Goal: Check status: Check status

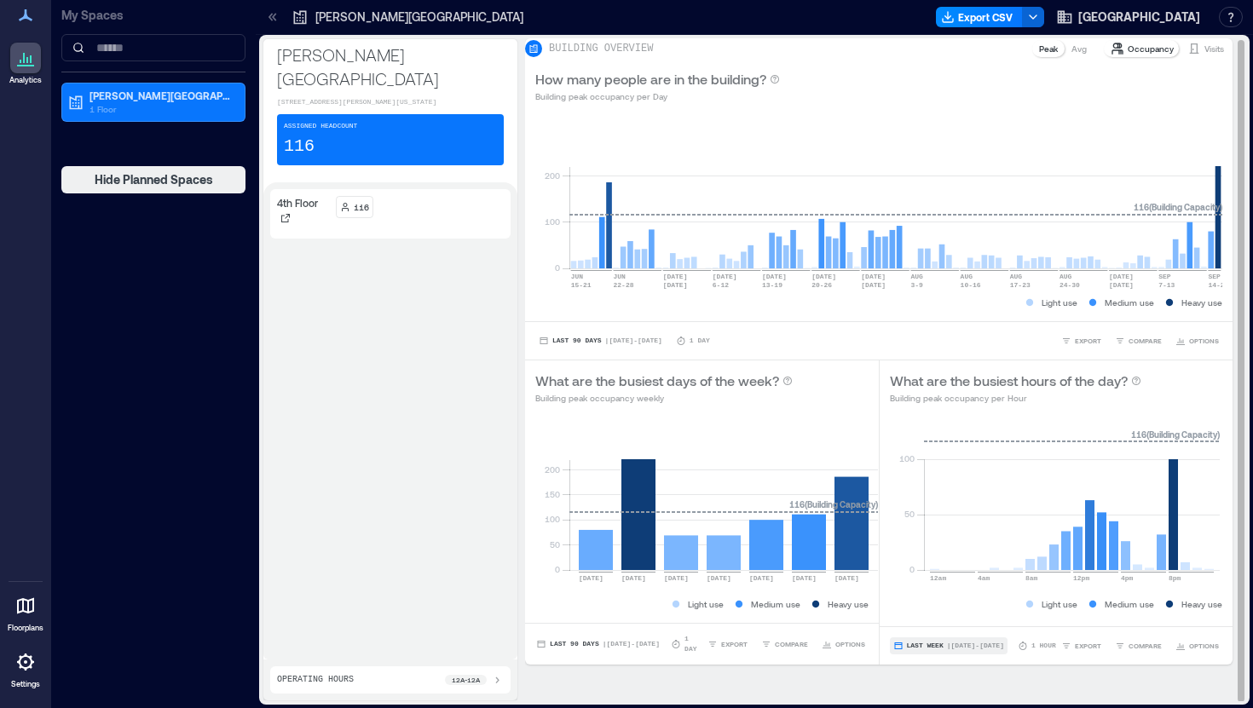
click at [965, 646] on span "| [DATE] - [DATE]" at bounding box center [975, 646] width 57 height 0
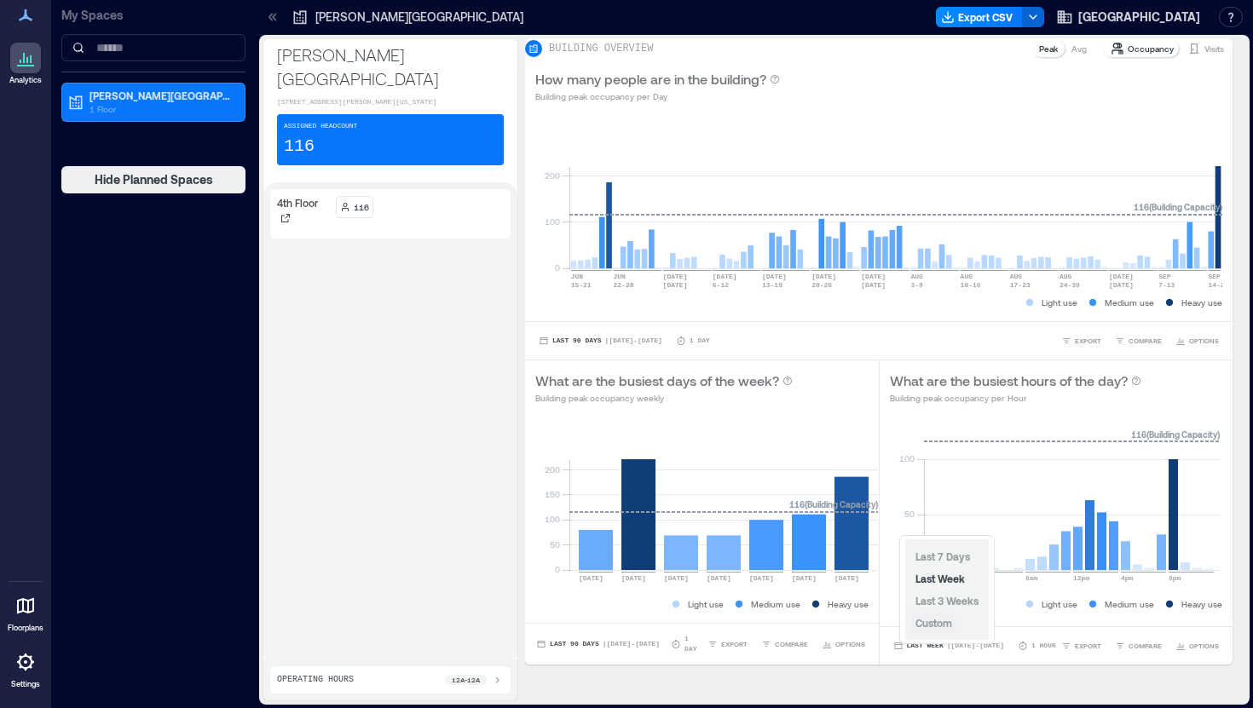
click at [943, 625] on span "Custom" at bounding box center [933, 623] width 37 height 12
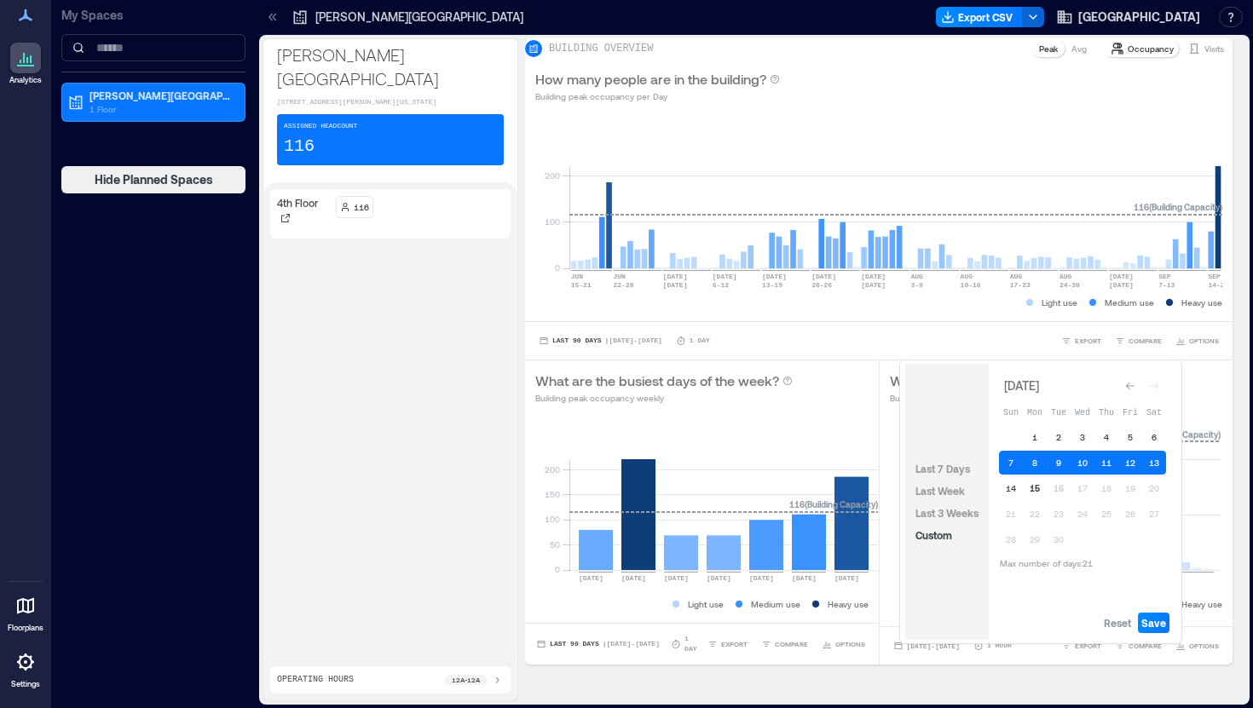
click at [1044, 487] on button "15" at bounding box center [1035, 488] width 24 height 24
click at [1039, 487] on button "15" at bounding box center [1035, 488] width 24 height 24
click at [1159, 627] on span "Save" at bounding box center [1153, 623] width 25 height 14
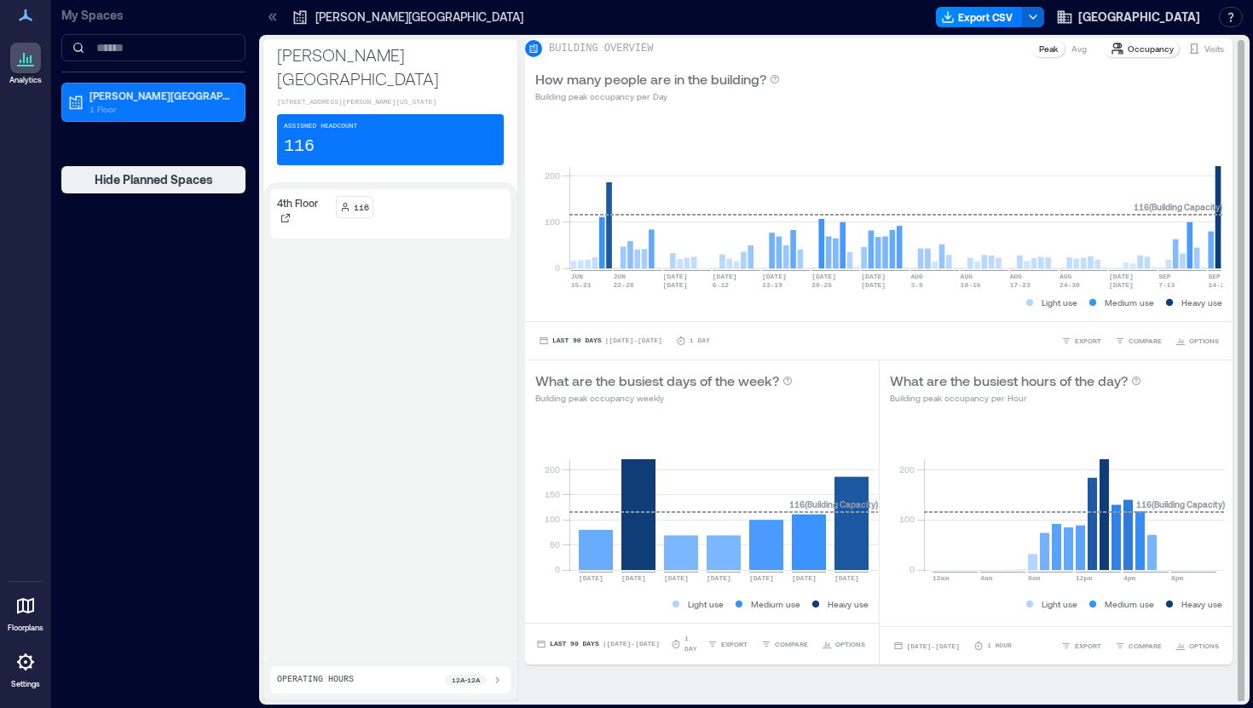
click at [1132, 55] on p "Occupancy" at bounding box center [1150, 49] width 46 height 14
click at [1204, 55] on p "Visits" at bounding box center [1214, 49] width 20 height 14
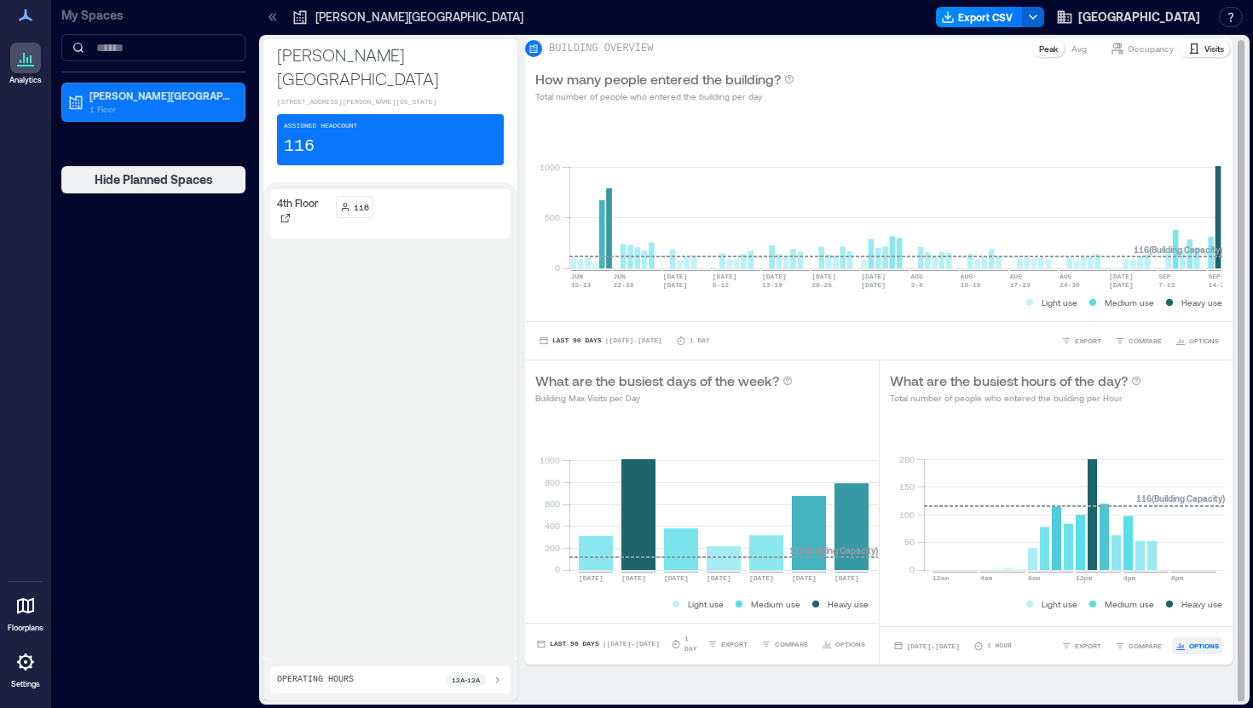
click at [1213, 651] on span "OPTIONS" at bounding box center [1204, 646] width 30 height 10
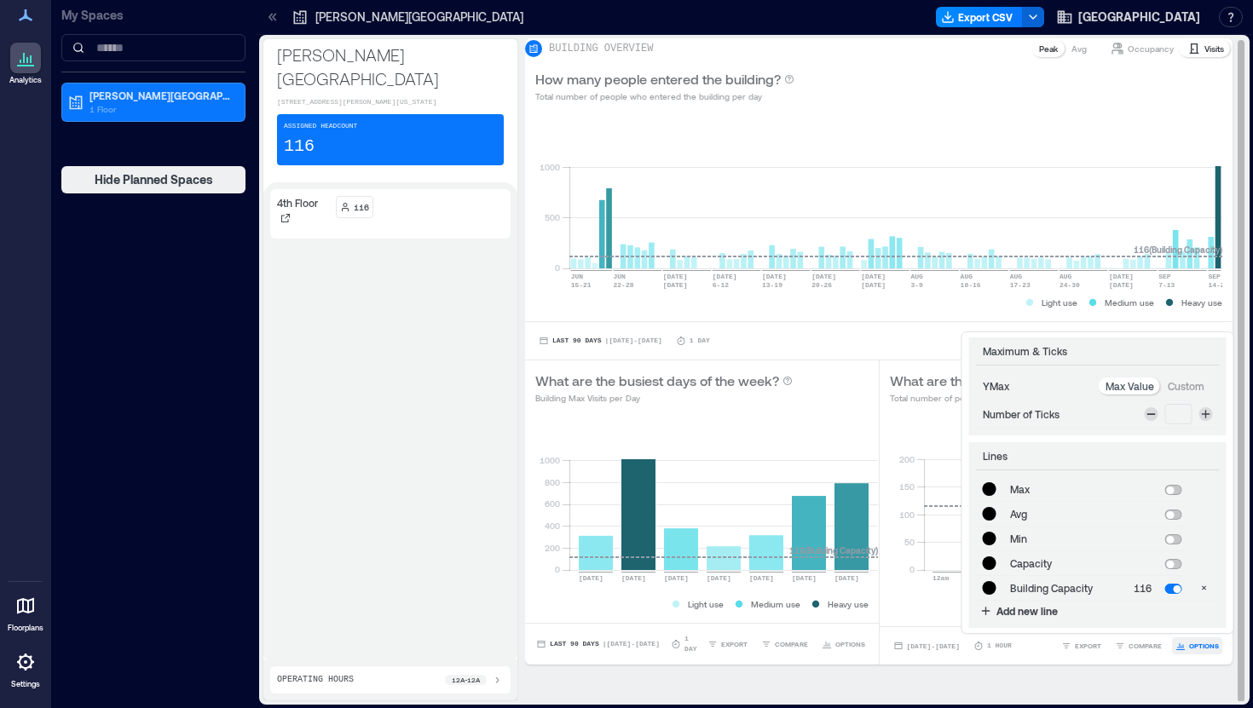
click at [1213, 651] on span "OPTIONS" at bounding box center [1204, 646] width 30 height 10
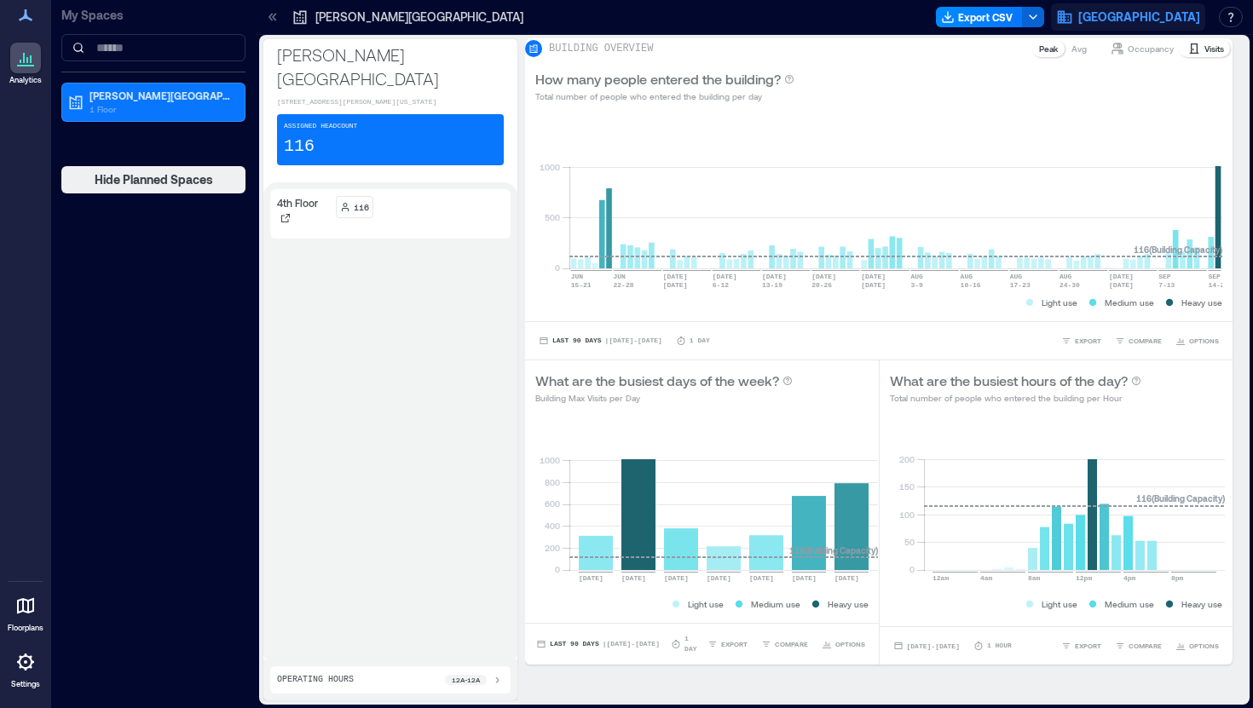
click at [1166, 20] on span "[GEOGRAPHIC_DATA]" at bounding box center [1139, 17] width 122 height 17
